Goal: Task Accomplishment & Management: Manage account settings

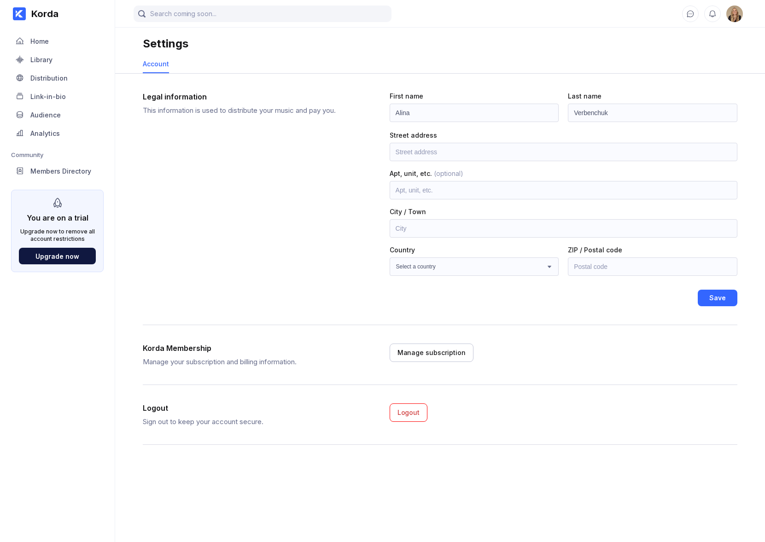
click at [571, 13] on img at bounding box center [735, 14] width 17 height 17
click at [419, 405] on button "Logout" at bounding box center [409, 413] width 38 height 18
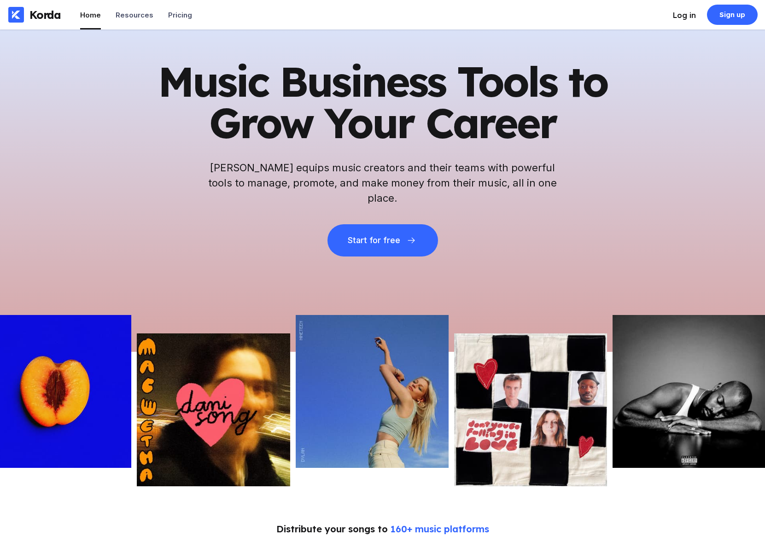
click at [571, 18] on div "Log in" at bounding box center [684, 15] width 23 height 9
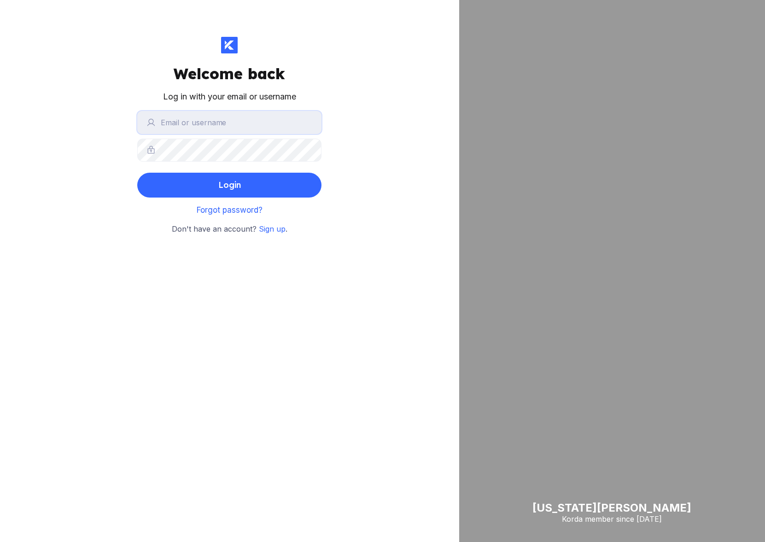
type input "[EMAIL_ADDRESS][DOMAIN_NAME]"
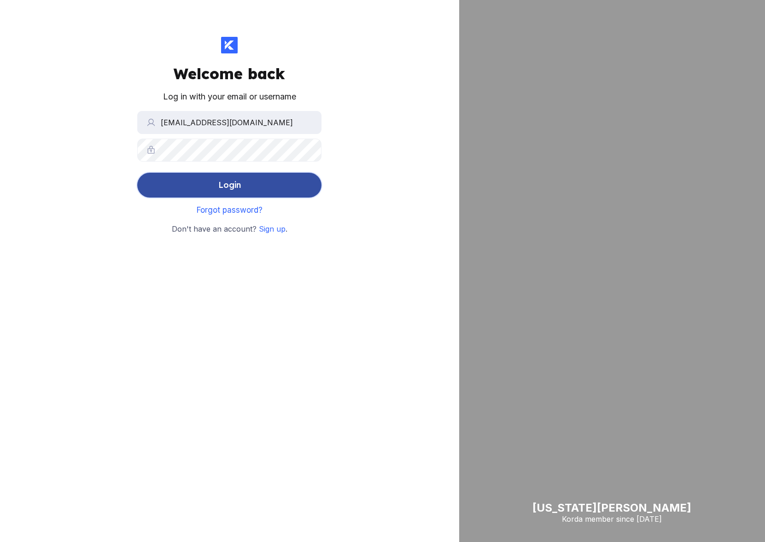
click at [261, 191] on button "Login" at bounding box center [229, 185] width 184 height 25
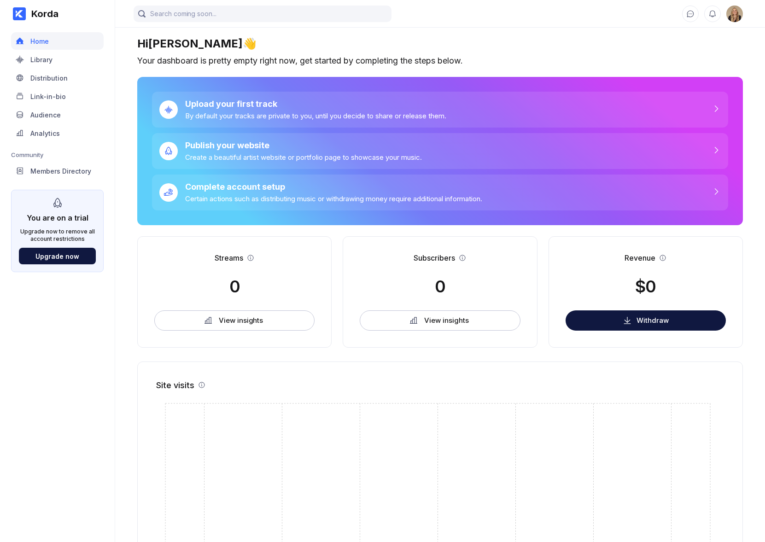
click at [571, 18] on img at bounding box center [735, 14] width 17 height 17
